Goal: Task Accomplishment & Management: Manage account settings

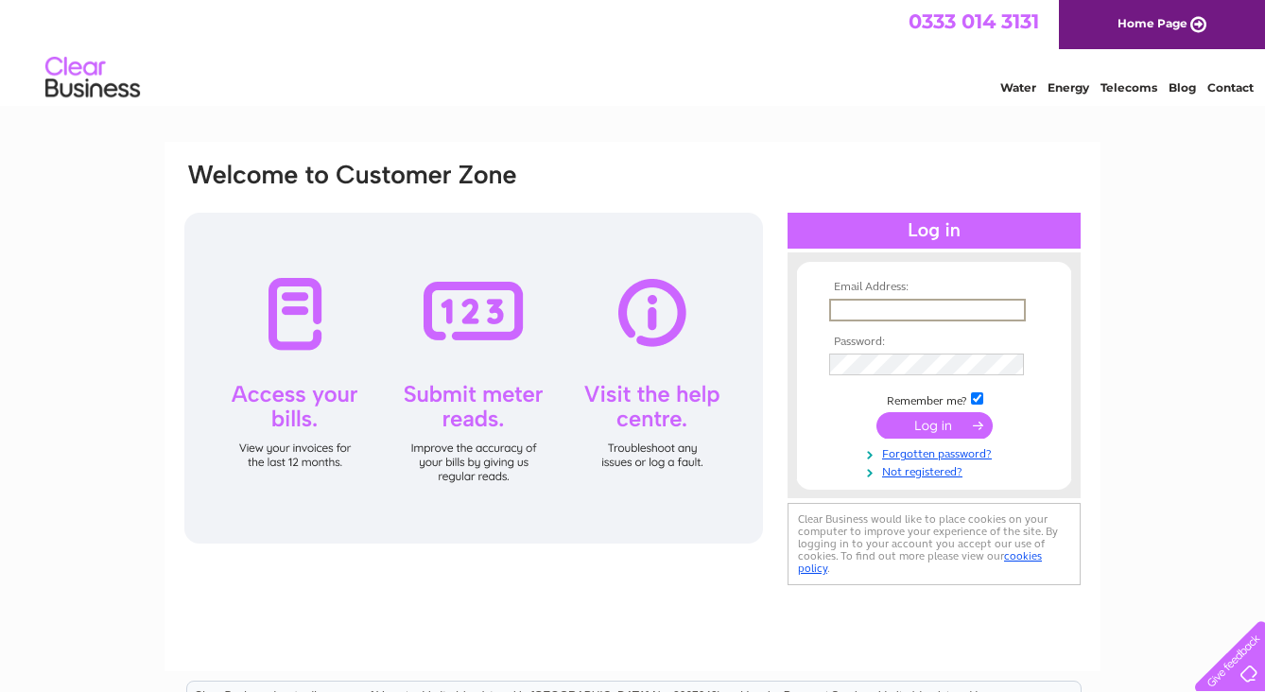
type input "thimblestitchzoe@gmail.com"
click at [934, 424] on input "submit" at bounding box center [935, 425] width 116 height 26
click at [941, 424] on input "submit" at bounding box center [935, 423] width 116 height 26
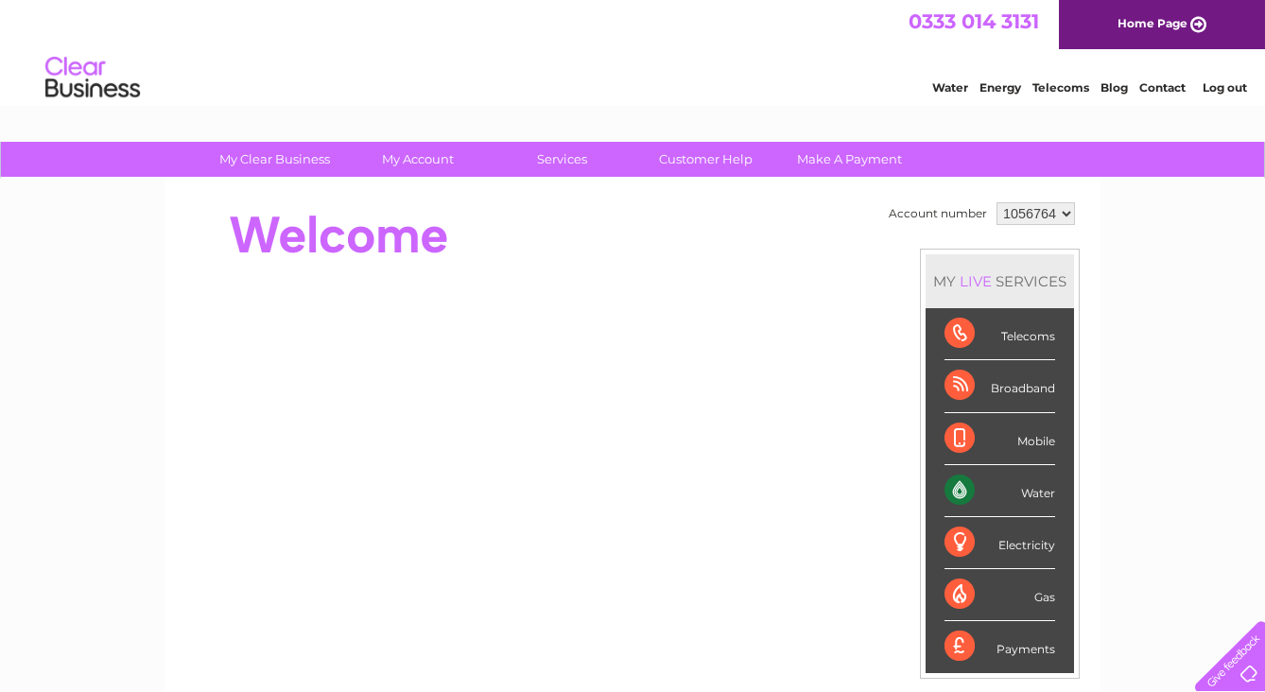
click at [929, 418] on li "Mobile" at bounding box center [1000, 439] width 148 height 52
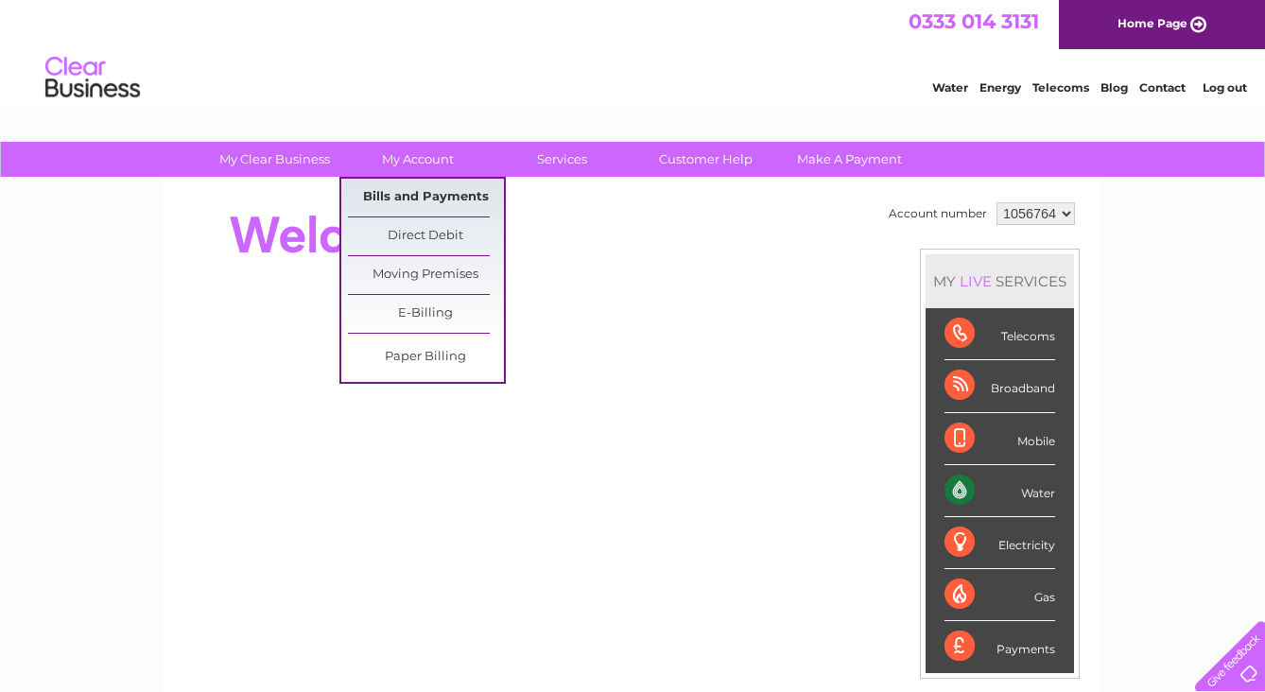
click at [429, 193] on link "Bills and Payments" at bounding box center [426, 198] width 156 height 38
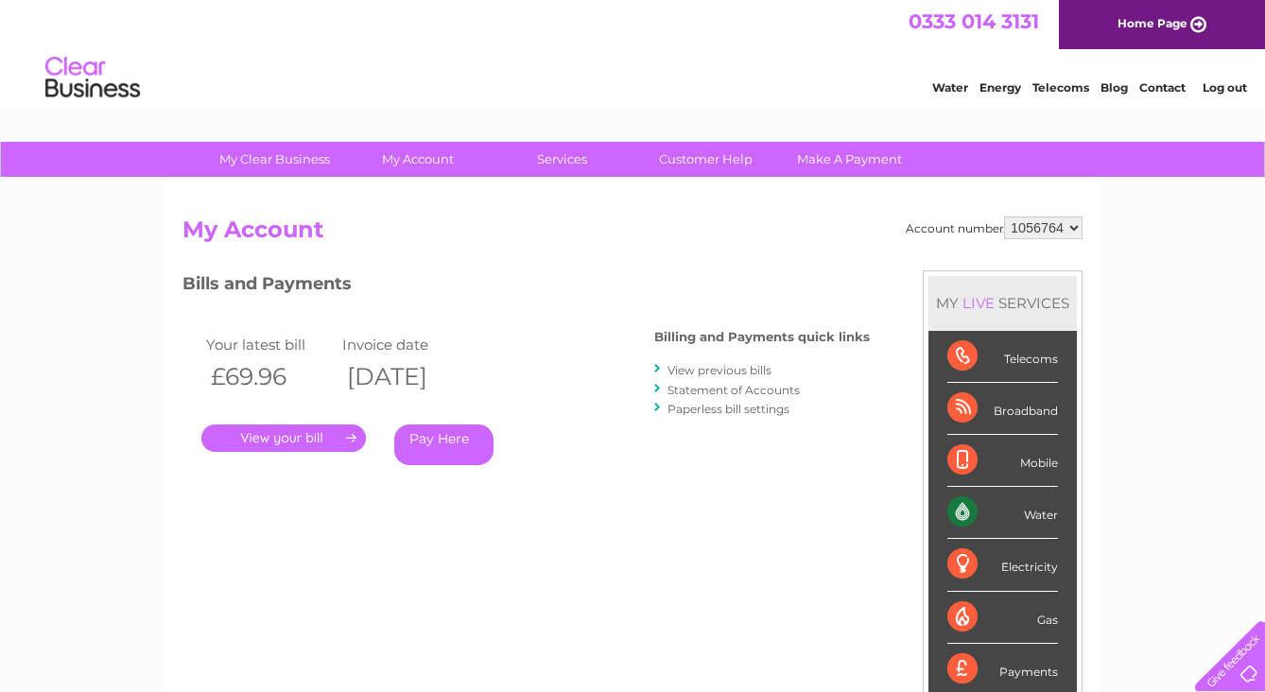
click at [301, 433] on link "." at bounding box center [283, 438] width 165 height 27
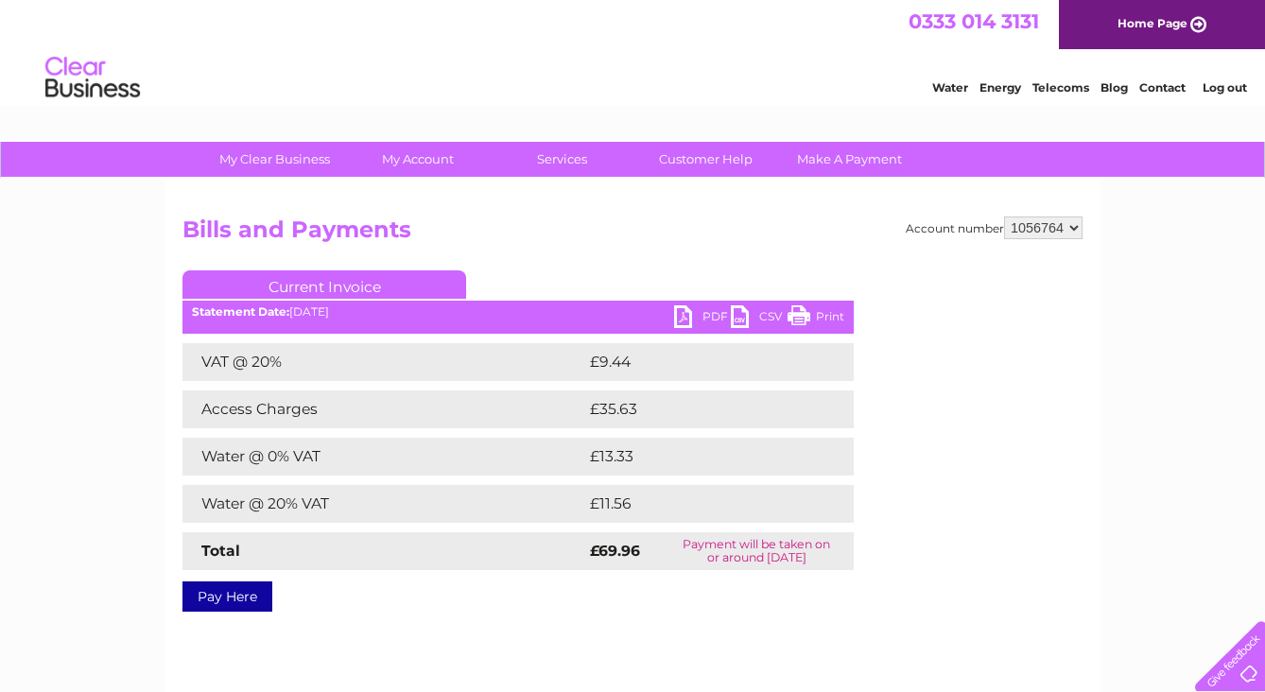
click at [828, 315] on link "Print" at bounding box center [816, 318] width 57 height 27
click at [1216, 87] on link "Log out" at bounding box center [1225, 87] width 44 height 14
